Goal: Task Accomplishment & Management: Manage account settings

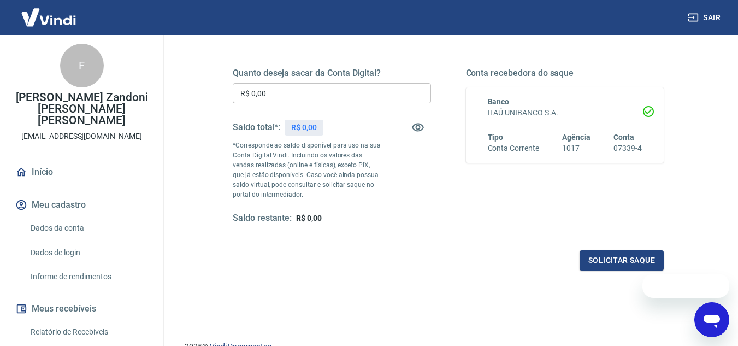
scroll to position [164, 0]
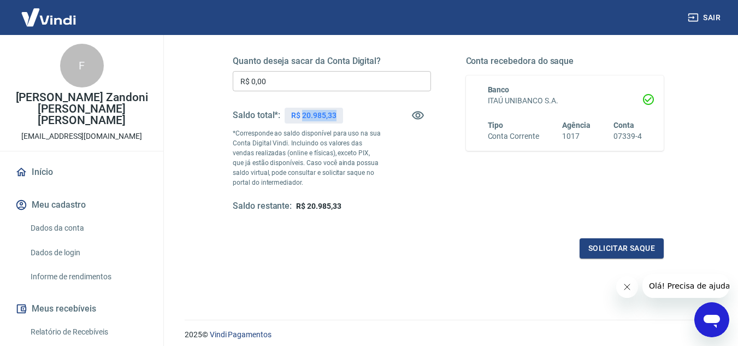
drag, startPoint x: 302, startPoint y: 116, endPoint x: 348, endPoint y: 120, distance: 46.6
click at [348, 120] on div "Saldo total*: R$ 20.985,33" at bounding box center [332, 115] width 198 height 26
